Goal: Information Seeking & Learning: Learn about a topic

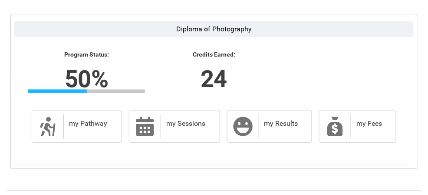
scroll to position [246, 0]
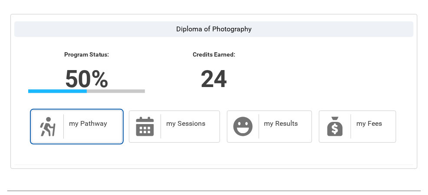
click at [96, 131] on div "my Pathway" at bounding box center [90, 126] width 55 height 24
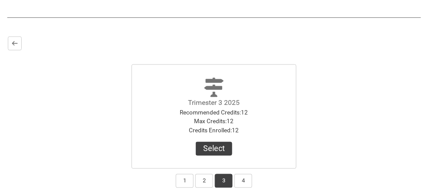
scroll to position [230, 0]
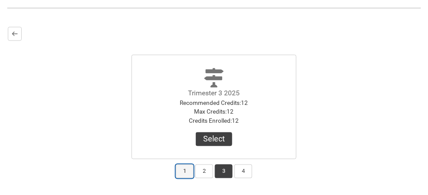
click at [184, 172] on button "1" at bounding box center [185, 171] width 18 height 14
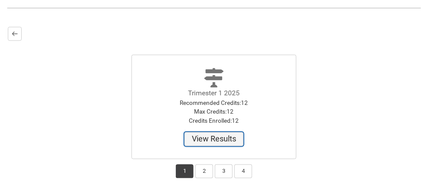
click at [233, 139] on button "View Results" at bounding box center [214, 139] width 59 height 14
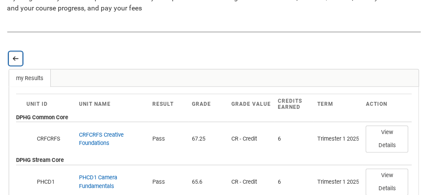
click at [14, 61] on lightning-primitive-icon "button" at bounding box center [16, 58] width 6 height 7
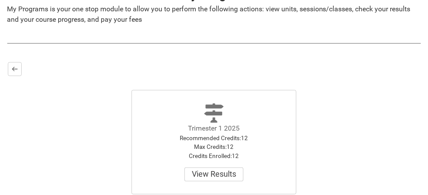
scroll to position [195, 0]
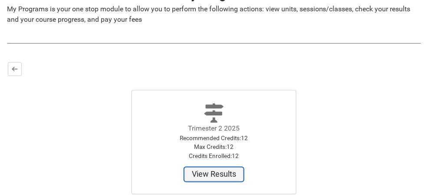
click at [222, 177] on button "View Results" at bounding box center [214, 174] width 59 height 14
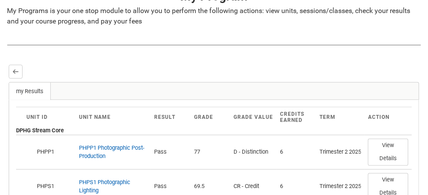
scroll to position [195, 0]
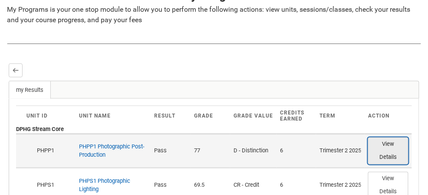
click at [380, 147] on button "View Details" at bounding box center [388, 150] width 40 height 27
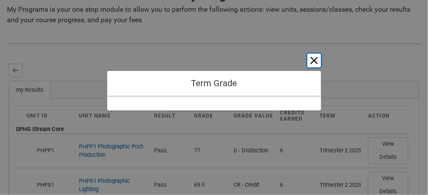
click at [313, 67] on button "Cancel and close" at bounding box center [314, 60] width 14 height 14
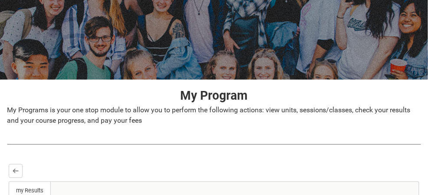
scroll to position [86, 0]
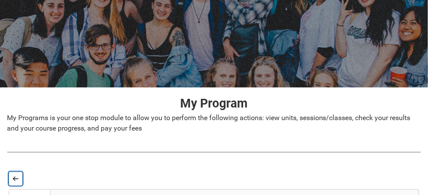
click at [18, 175] on lightning-primitive-icon "button" at bounding box center [16, 178] width 6 height 7
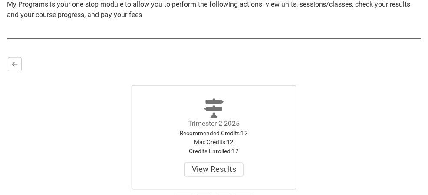
scroll to position [200, 0]
click at [221, 169] on button "Select" at bounding box center [214, 169] width 36 height 14
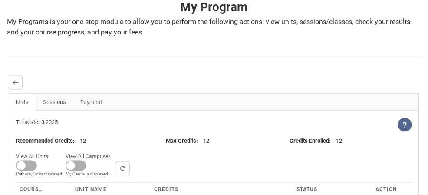
scroll to position [183, 0]
click at [26, 167] on span at bounding box center [26, 165] width 21 height 10
click at [51, 150] on input "View All Units All Units displayed Pathway Units displayed" at bounding box center [51, 150] width 0 height 0
checkbox input "true"
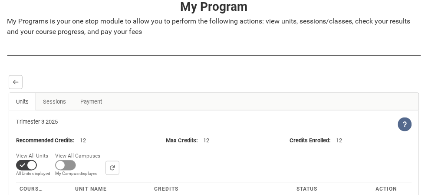
click at [68, 168] on span at bounding box center [65, 165] width 21 height 10
click at [103, 150] on input "View All Campuses Campus filter displayed My Campus displayed" at bounding box center [103, 150] width 0 height 0
checkbox input "true"
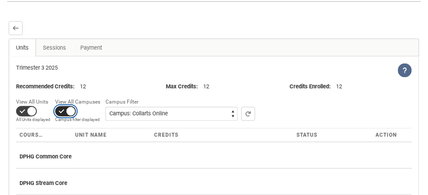
scroll to position [237, 0]
click at [58, 47] on link "Sessions" at bounding box center [55, 47] width 38 height 17
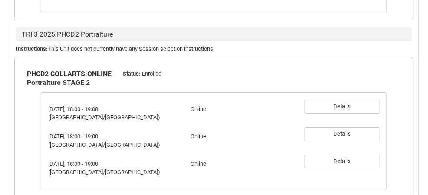
scroll to position [506, 0]
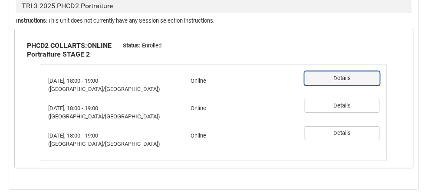
click at [352, 71] on button "Details" at bounding box center [342, 78] width 75 height 14
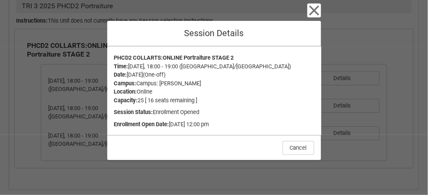
click at [409, 50] on div "Close Session Details PHCD2 COLLARTS:ONLINE Portraiture STAGE 2 Time : [DATE], …" at bounding box center [214, 97] width 428 height 195
click at [312, 11] on icon "button" at bounding box center [314, 10] width 14 height 14
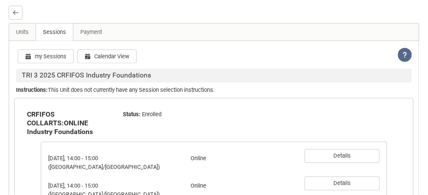
scroll to position [250, 0]
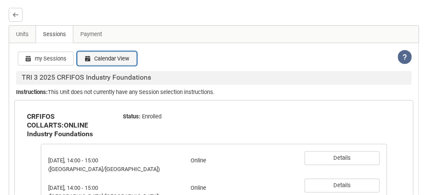
click at [116, 56] on button "Calendar View" at bounding box center [107, 59] width 60 height 14
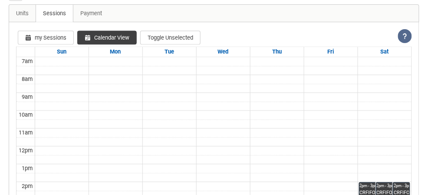
scroll to position [271, 0]
click at [368, 187] on link "2pm - 3pm CRFIFOS COLLARTS:ONLINE Industry Foundations Online" at bounding box center [376, 190] width 34 height 17
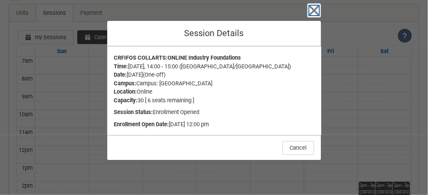
click at [312, 16] on icon "button" at bounding box center [314, 11] width 10 height 10
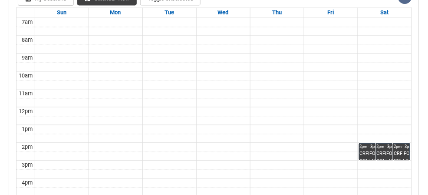
scroll to position [302, 0]
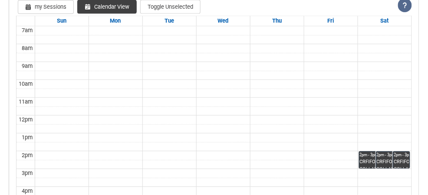
click at [367, 162] on link "2pm - 3pm CRFIFOS COLLARTS:ONLINE Industry Foundations Online" at bounding box center [376, 159] width 34 height 17
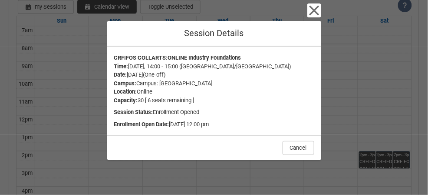
click at [353, 193] on div "Close Session Details CRFIFOS COLLARTS:ONLINE Industry Foundations Time : [DATE…" at bounding box center [214, 97] width 428 height 195
click at [300, 155] on button "Cancel" at bounding box center [299, 148] width 32 height 14
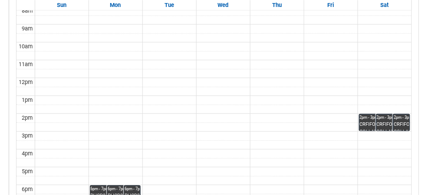
scroll to position [341, 0]
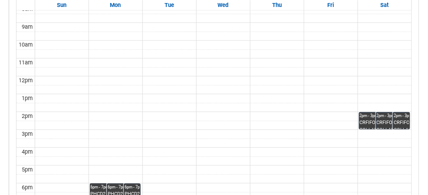
click at [91, 194] on link "6pm - 7pm PHCD2 COLLARTS:ONLINE Portraiture STAGE 2 Online" at bounding box center [107, 191] width 34 height 17
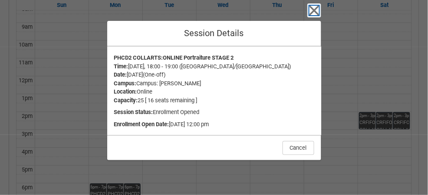
click at [316, 16] on icon "button" at bounding box center [314, 11] width 10 height 10
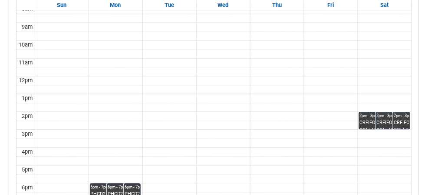
click at [370, 121] on link "2pm - 3pm CRFIFOS COLLARTS:ONLINE Industry Foundations Online" at bounding box center [376, 120] width 34 height 17
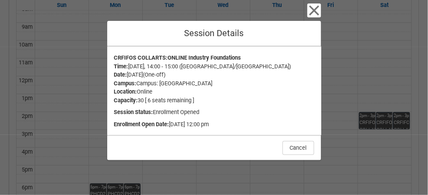
click at [357, 152] on div "Close Session Details CRFIFOS COLLARTS:ONLINE Industry Foundations Time : [DATE…" at bounding box center [214, 97] width 428 height 195
click at [311, 16] on icon "button" at bounding box center [314, 11] width 10 height 10
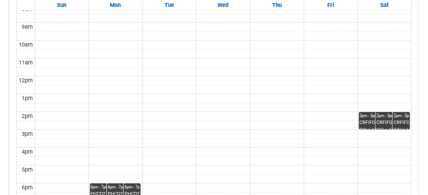
click at [380, 118] on link "2pm - 3pm CRFIFOS COLLARTS:ONLINE Industry Foundations Online" at bounding box center [393, 120] width 34 height 17
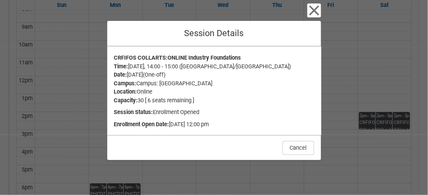
click at [302, 30] on div "Close Session Details CRFIFOS COLLARTS:ONLINE Industry Foundations Time : [DATE…" at bounding box center [214, 97] width 214 height 195
click at [311, 17] on icon "button" at bounding box center [314, 10] width 14 height 14
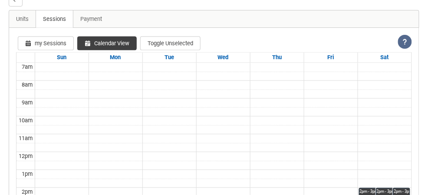
scroll to position [264, 0]
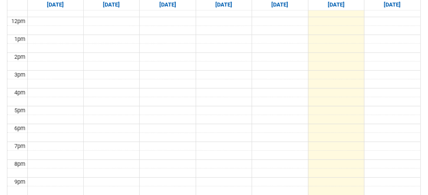
scroll to position [409, 0]
